Goal: Transaction & Acquisition: Purchase product/service

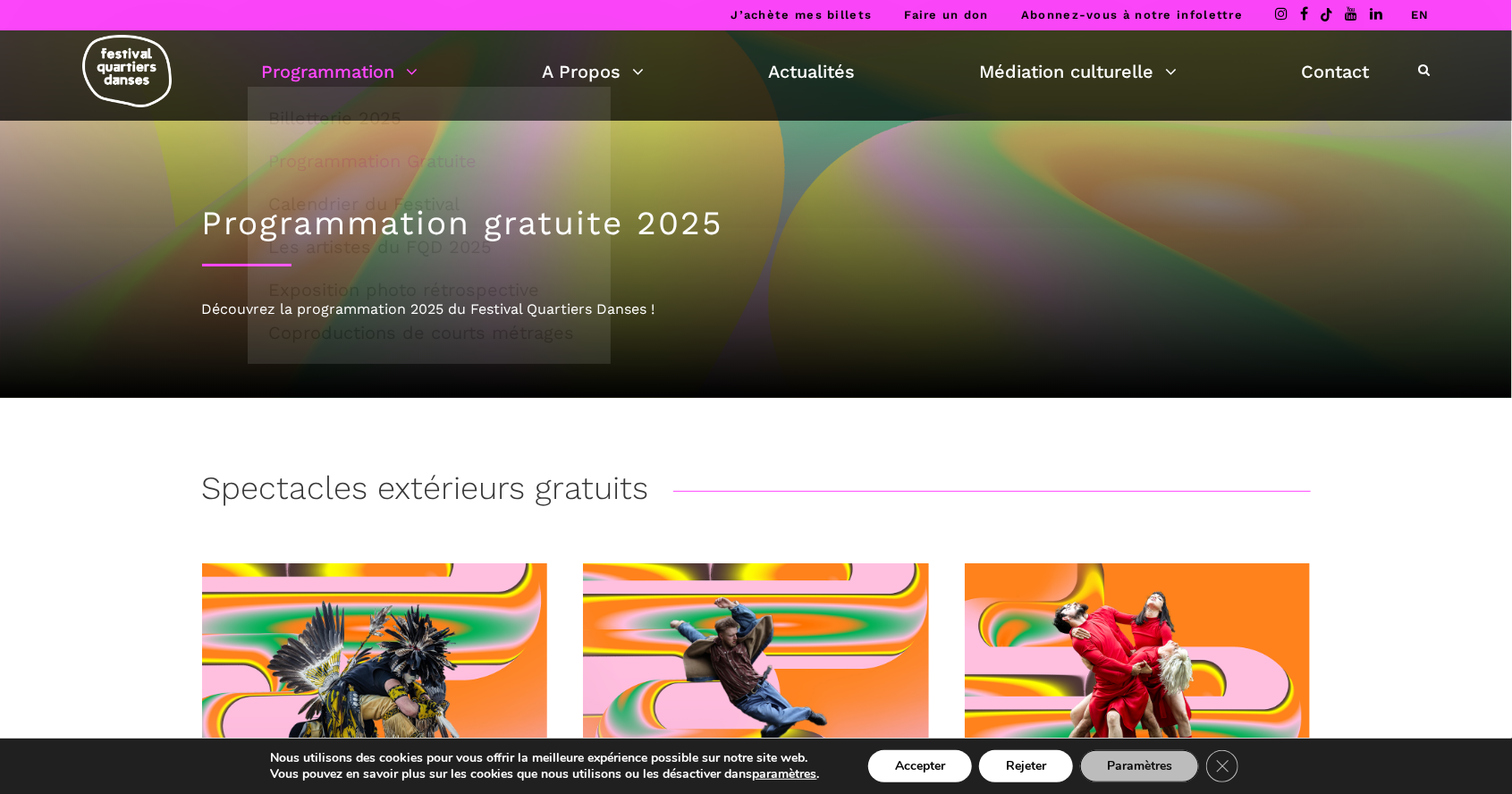
click at [379, 79] on link "Programmation" at bounding box center [340, 72] width 157 height 31
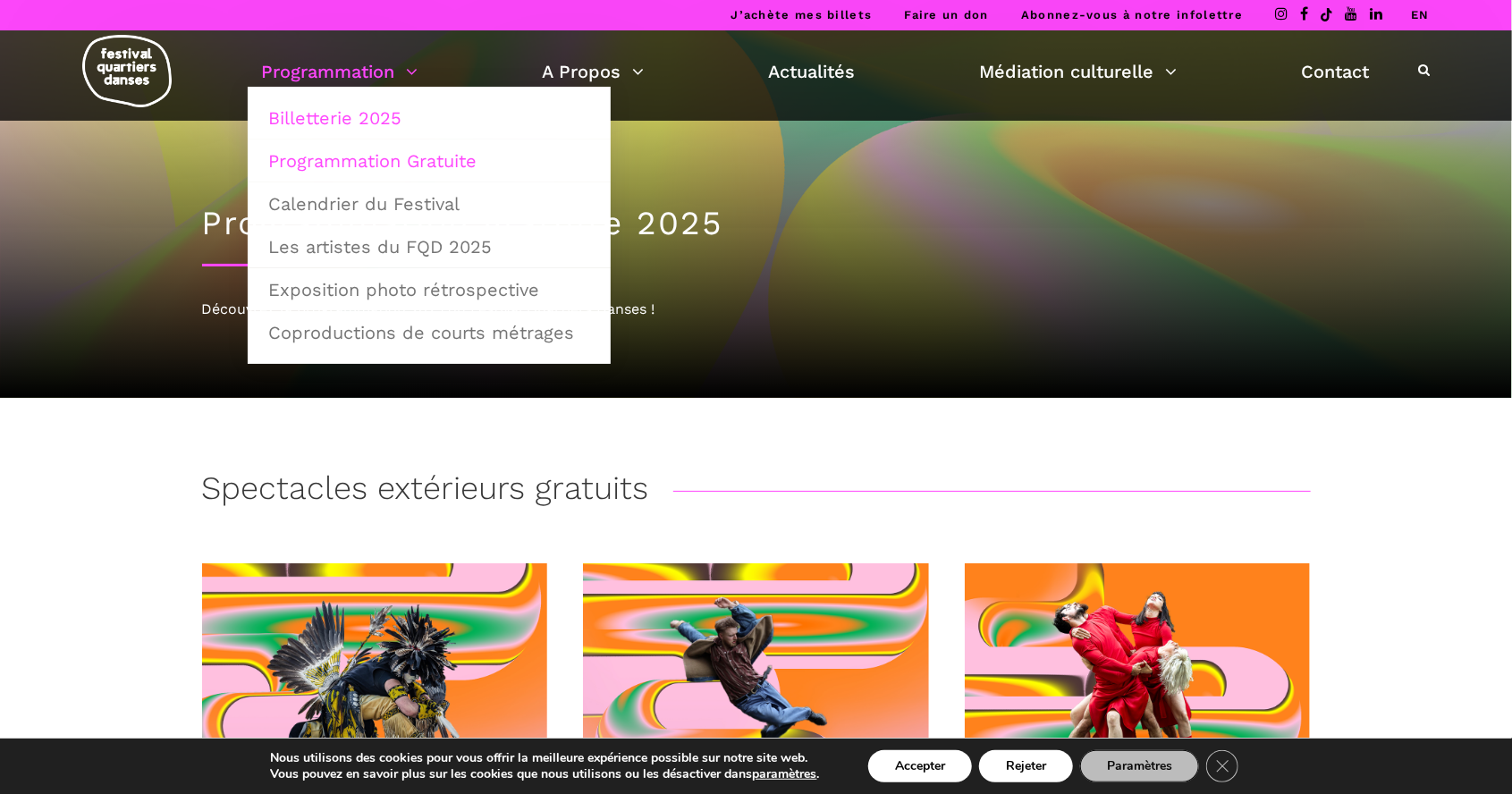
click at [338, 116] on link "Billetterie 2025" at bounding box center [428, 118] width 343 height 41
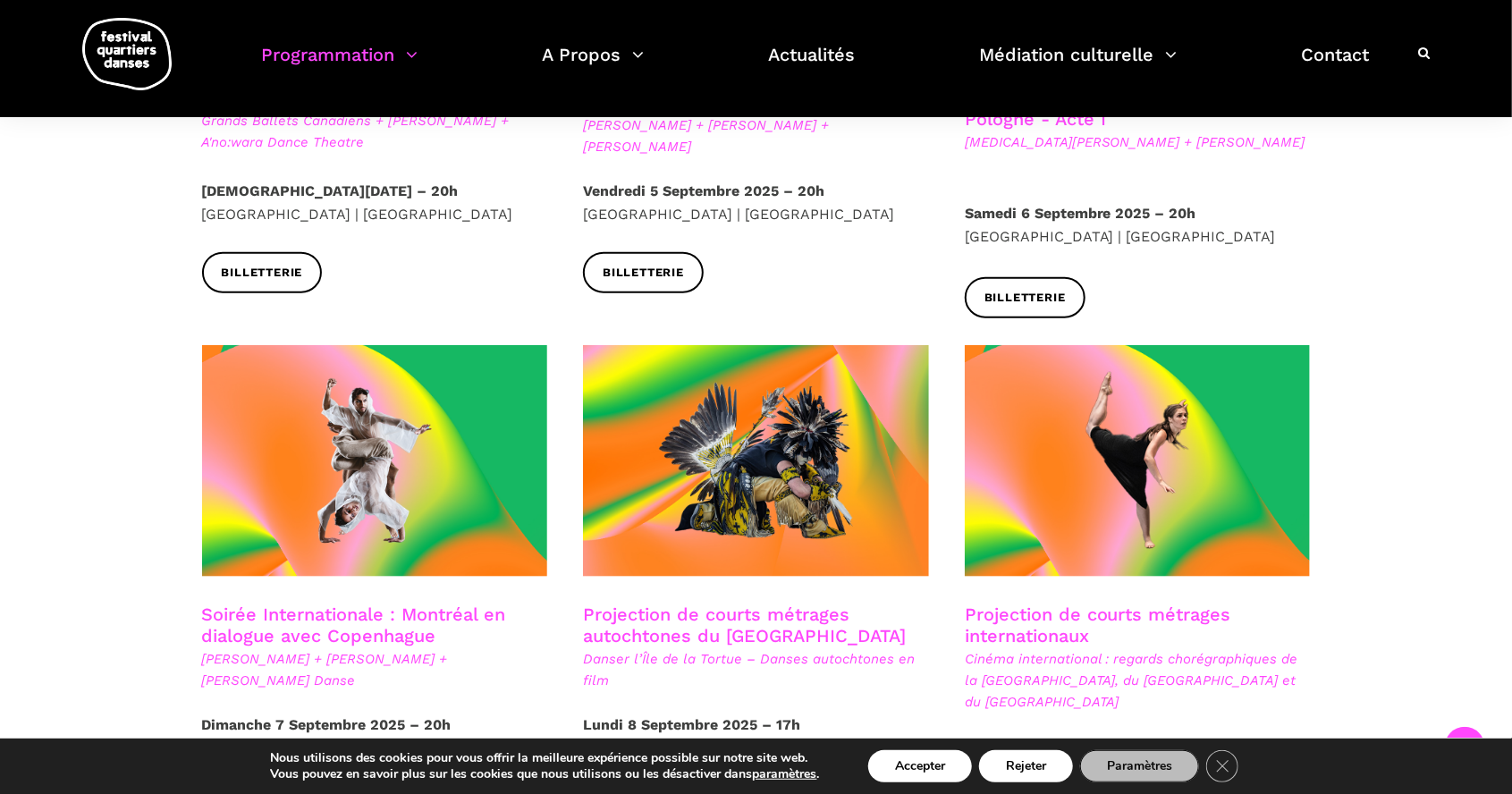
scroll to position [758, 0]
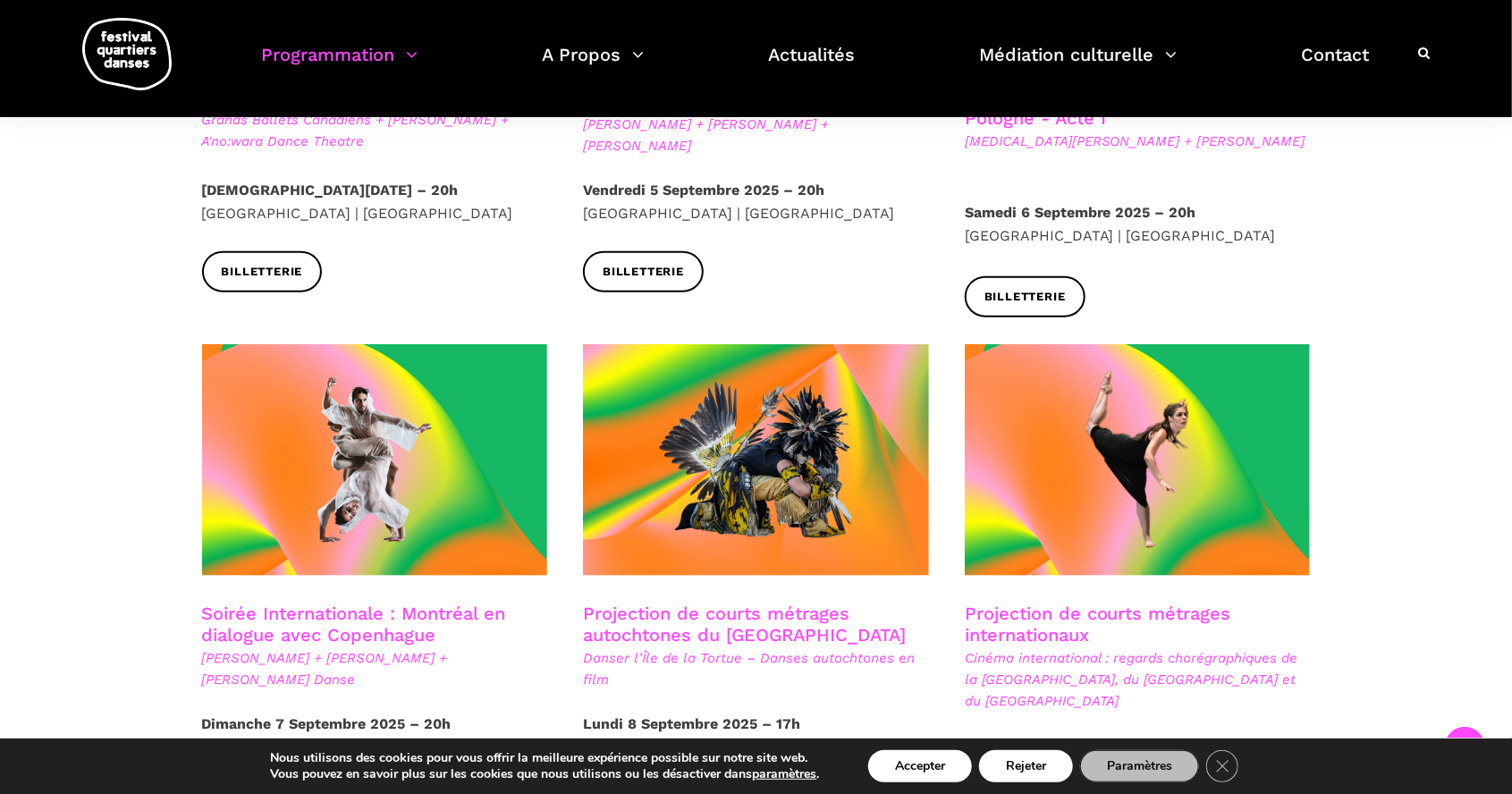
click at [257, 605] on link "Soirée Internationale : Montréal en dialogue avec Copenhague" at bounding box center [354, 624] width 304 height 43
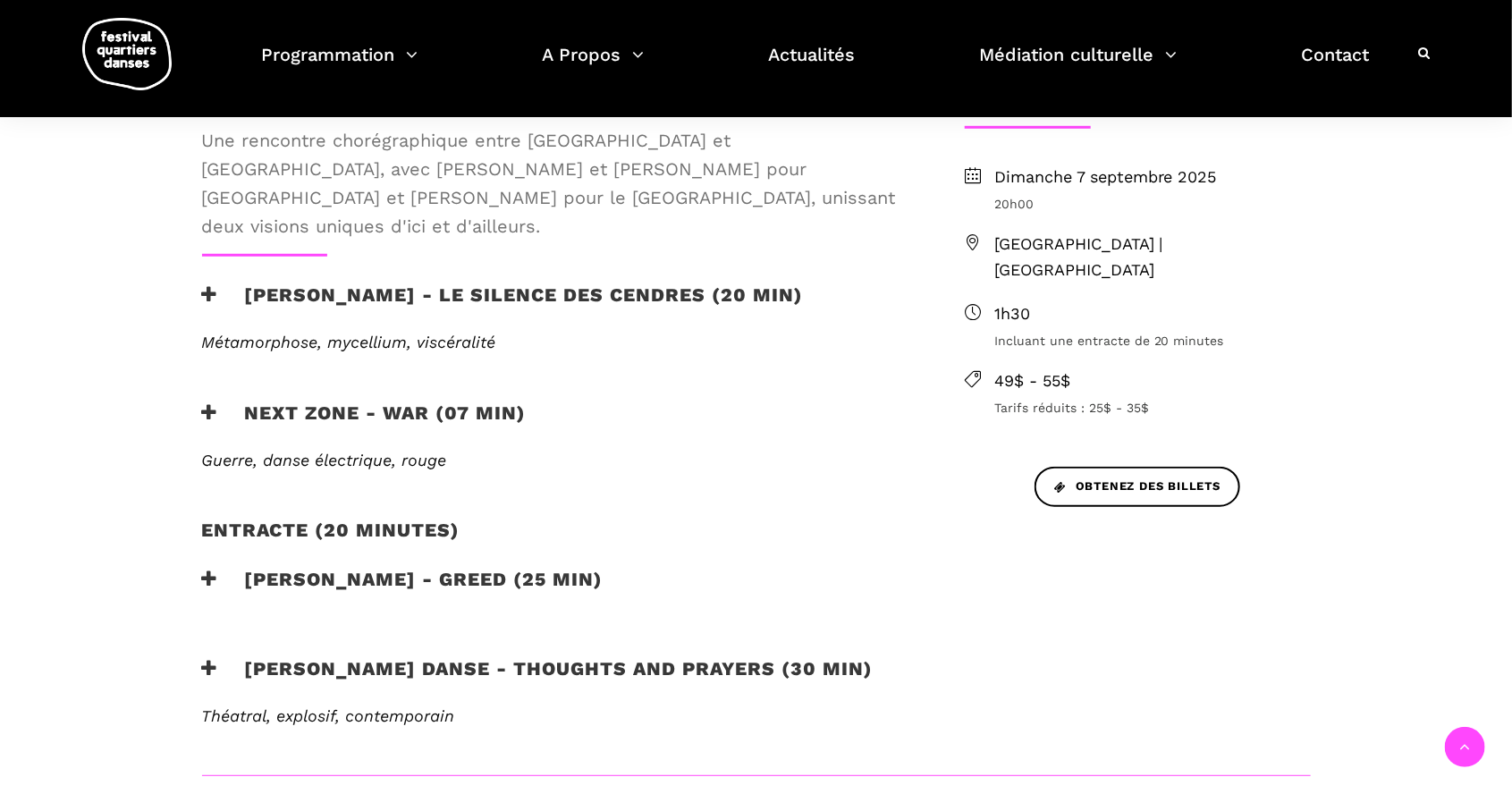
scroll to position [572, 0]
click at [1172, 478] on span "Obtenez des billets" at bounding box center [1137, 488] width 166 height 19
